Goal: Information Seeking & Learning: Learn about a topic

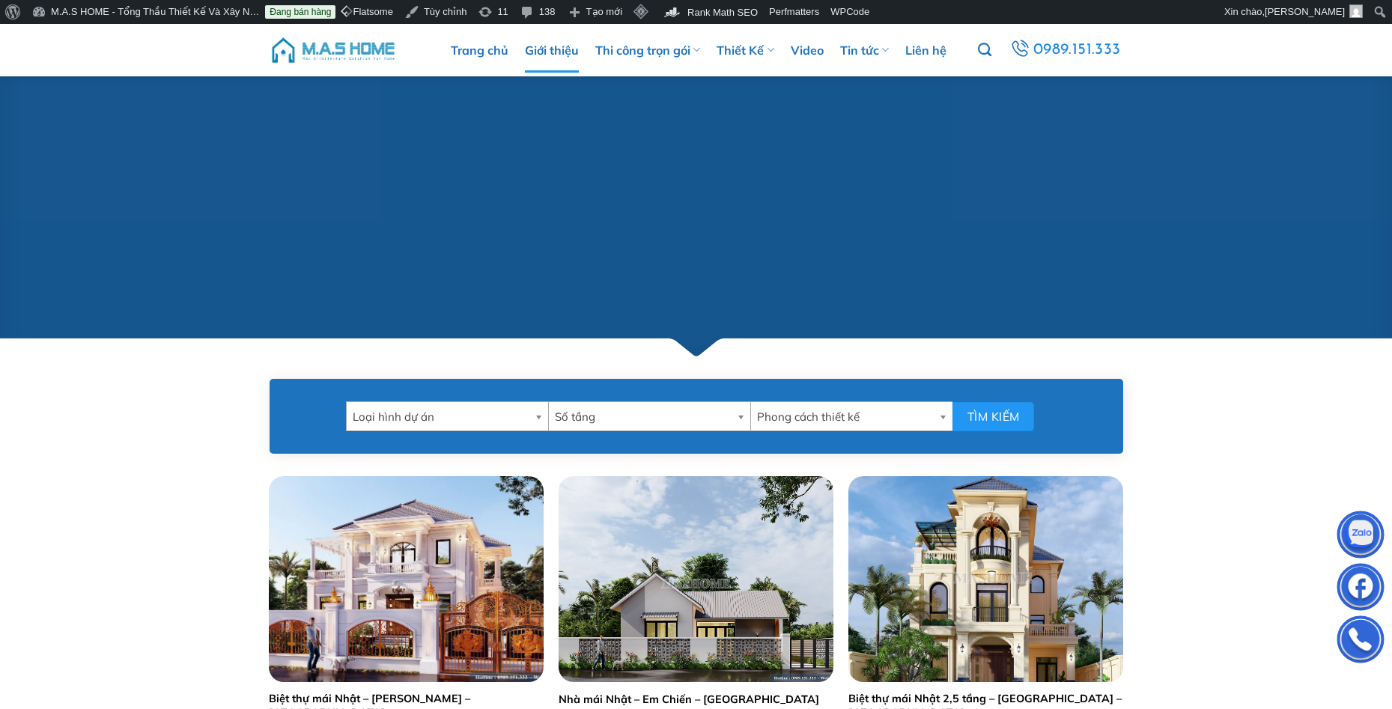
click at [554, 52] on link "Giới thiệu" at bounding box center [552, 50] width 54 height 45
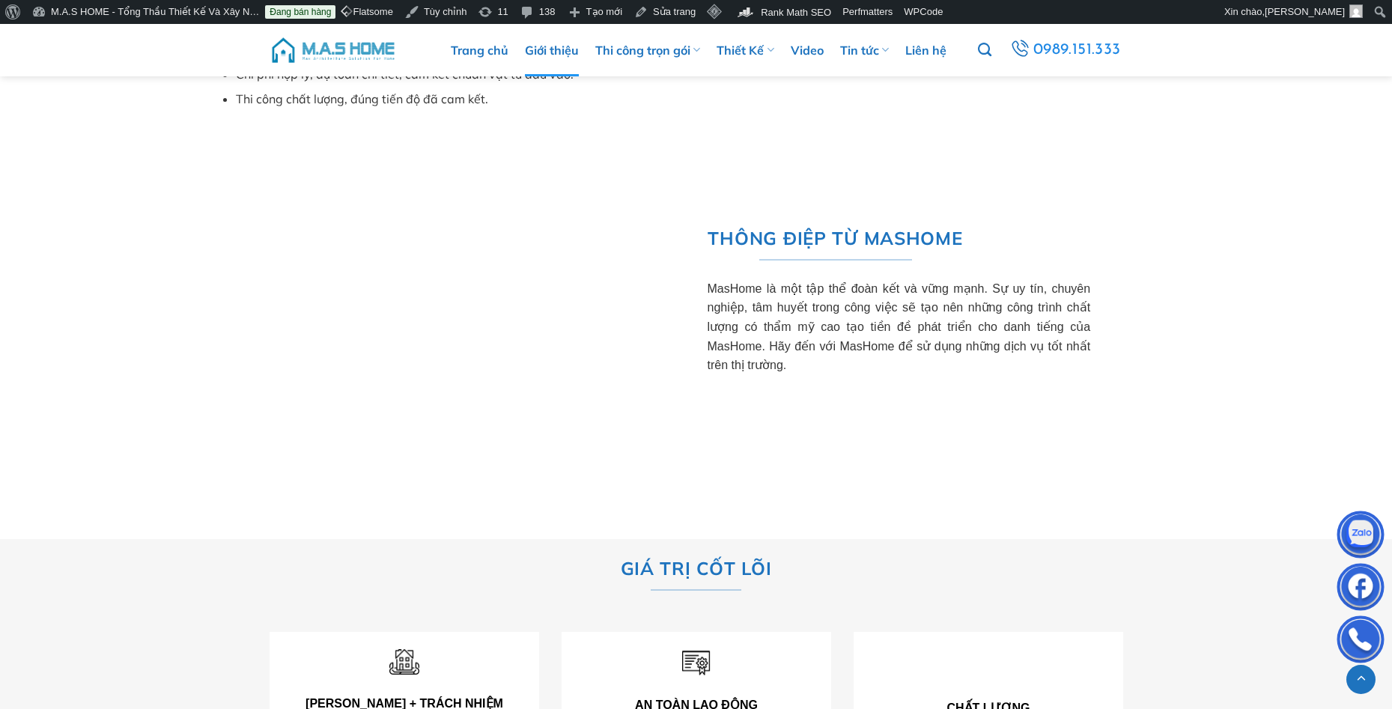
scroll to position [1498, 0]
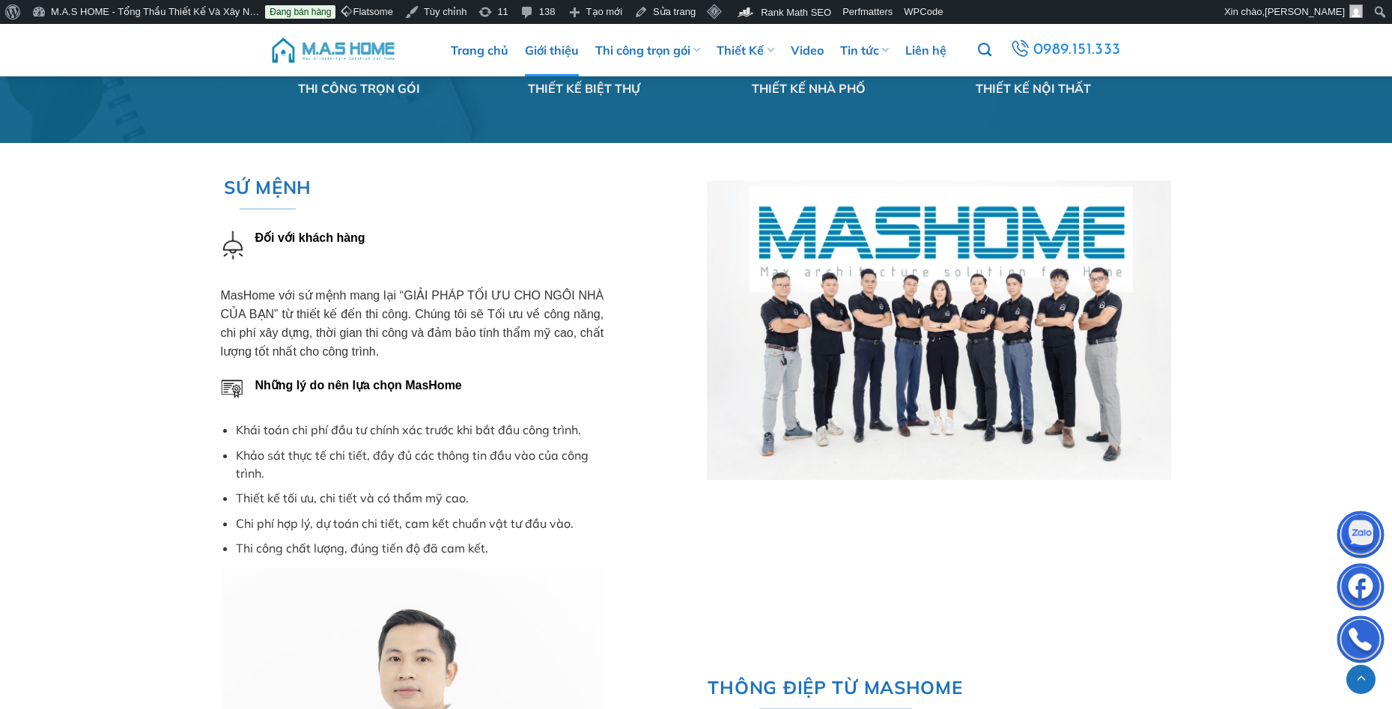
click at [982, 283] on div at bounding box center [939, 331] width 464 height 300
click at [762, 441] on div at bounding box center [939, 331] width 464 height 300
click at [574, 489] on li "Thiết kế tối ưu, chi tiết và có thẩm mỹ cao." at bounding box center [420, 498] width 368 height 18
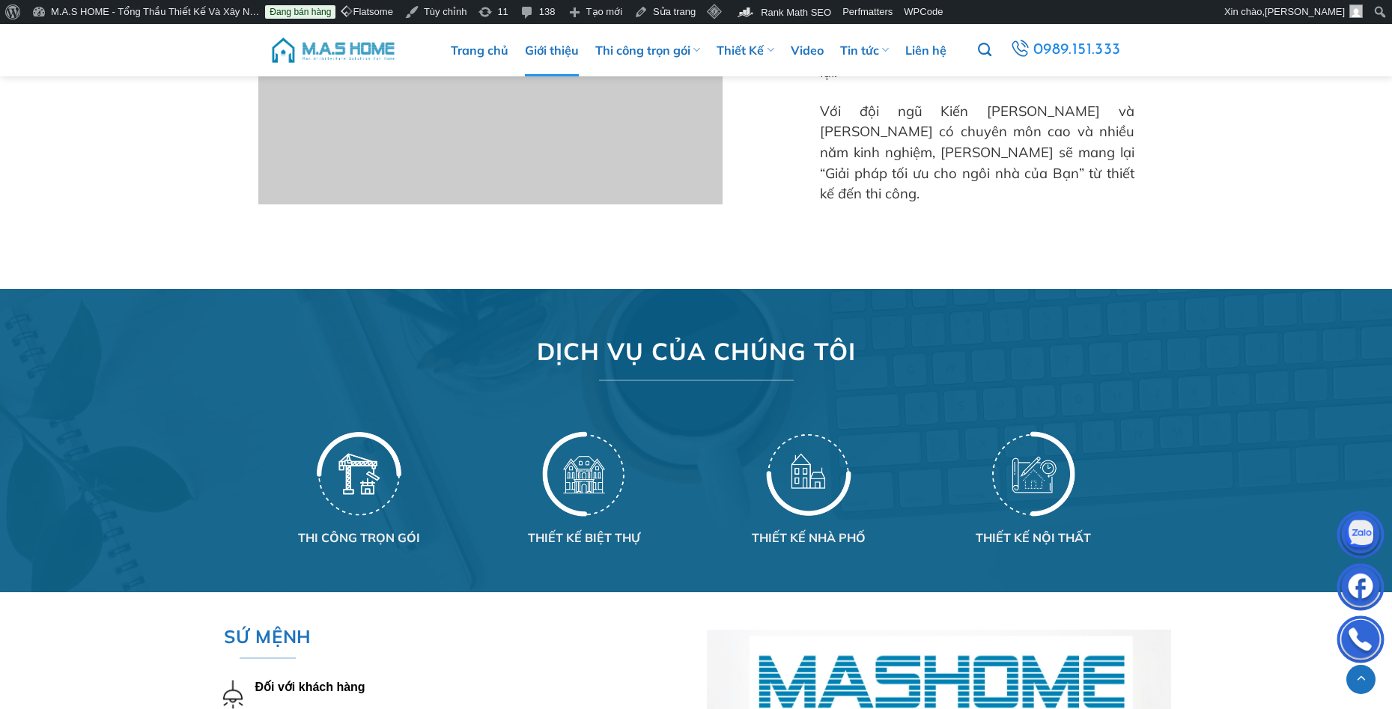
scroll to position [1348, 0]
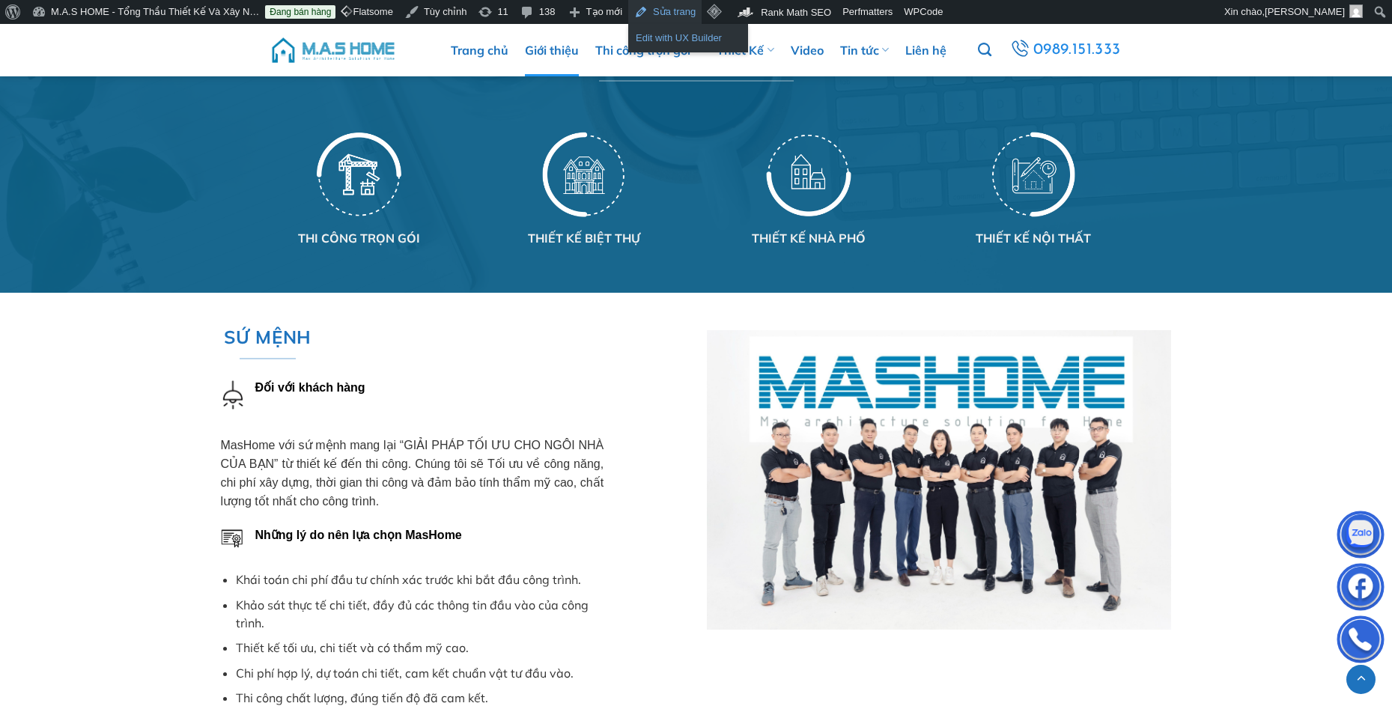
click at [662, 33] on link "Edit with UX Builder" at bounding box center [688, 37] width 120 height 19
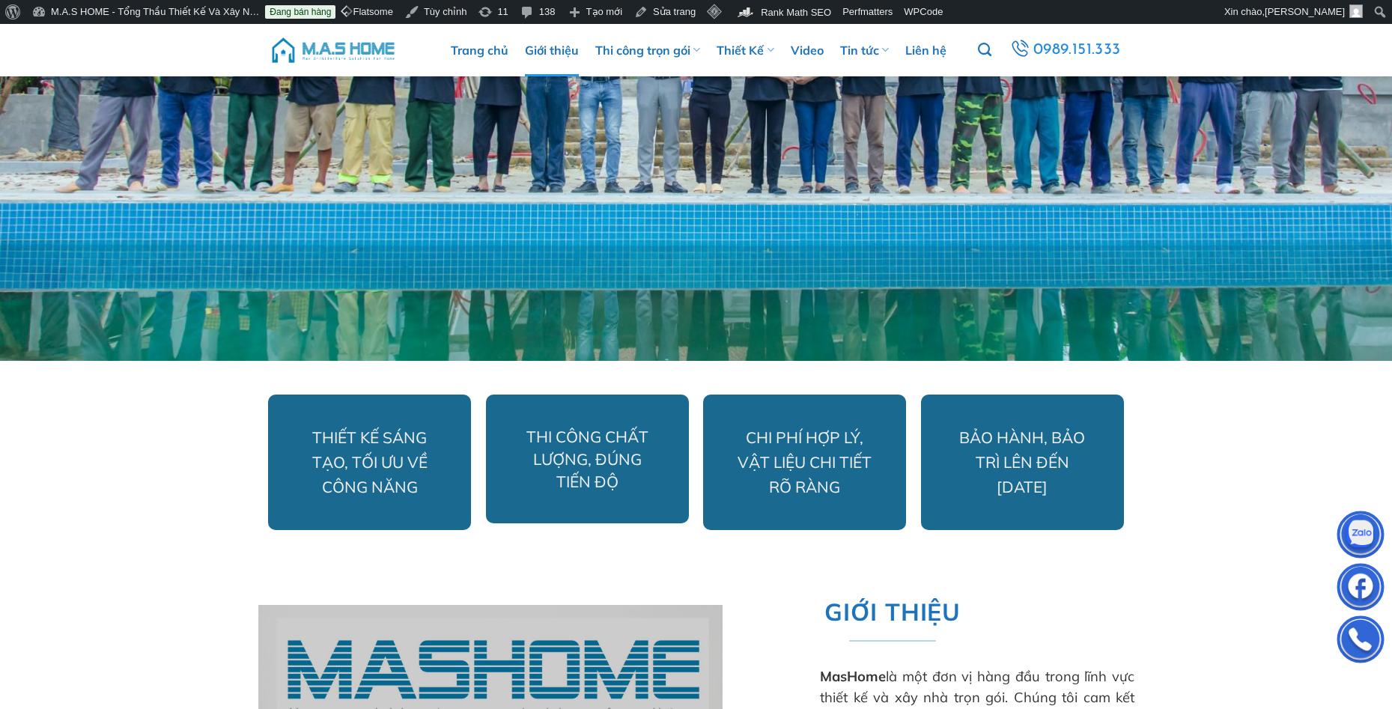
scroll to position [824, 0]
